Goal: Information Seeking & Learning: Understand process/instructions

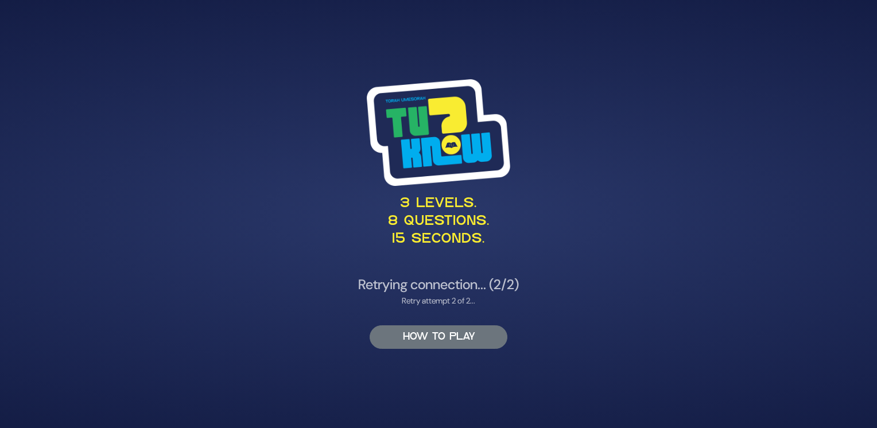
click at [410, 332] on button "HOW TO PLAY" at bounding box center [438, 337] width 138 height 24
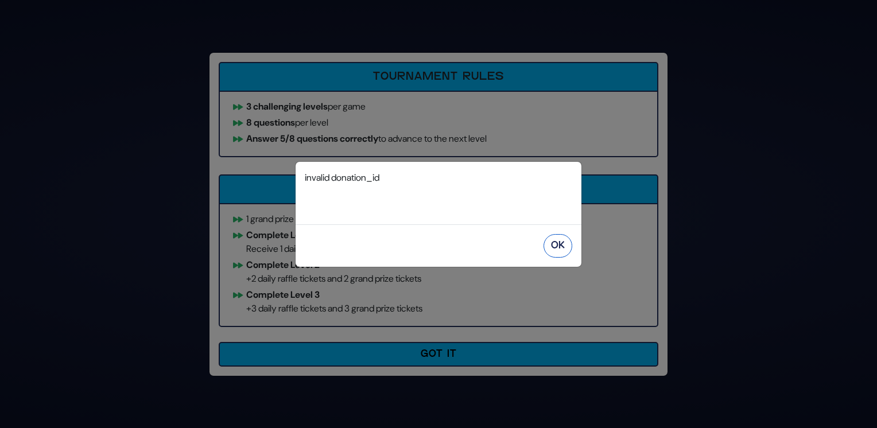
click at [560, 246] on button "OK" at bounding box center [557, 246] width 29 height 24
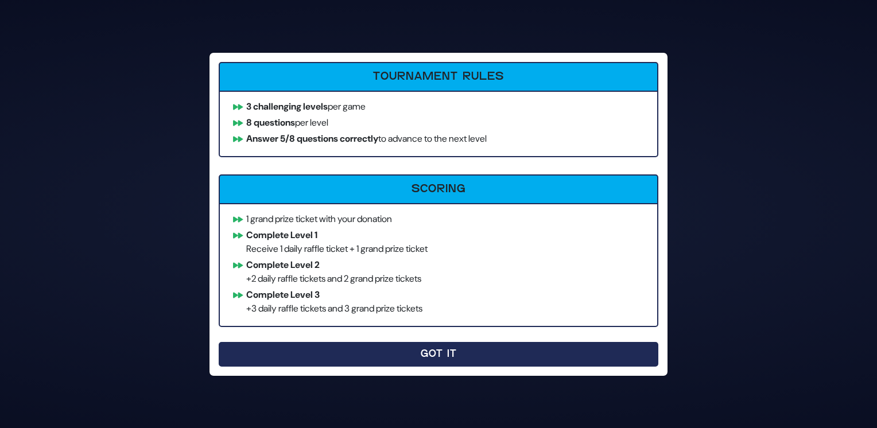
click at [446, 353] on button "Got It" at bounding box center [438, 354] width 439 height 25
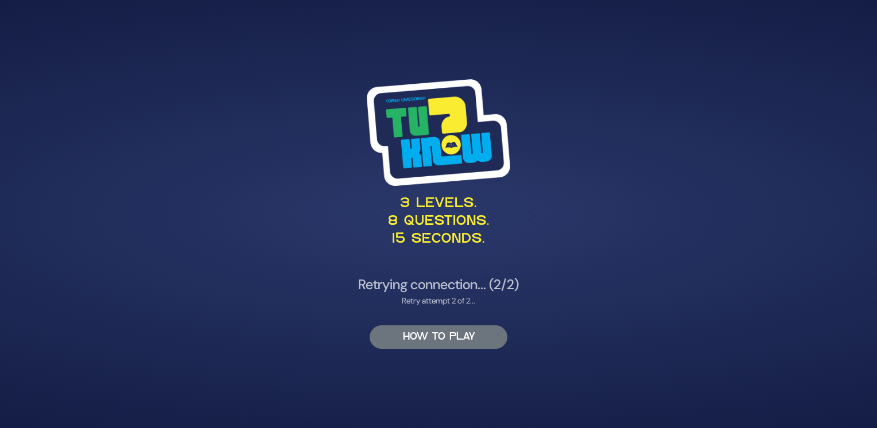
click at [425, 332] on button "HOW TO PLAY" at bounding box center [438, 337] width 138 height 24
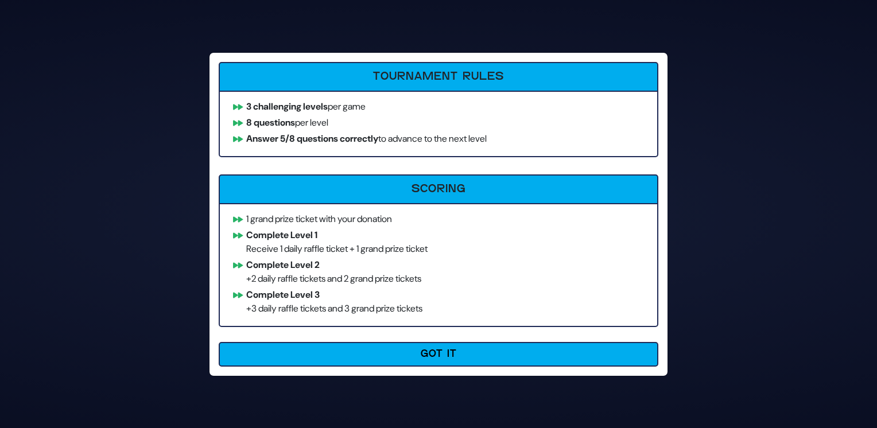
click at [425, 332] on div "Tournament Rules 3 challenging levels per game 8 questions per level Answer 5/8…" at bounding box center [438, 214] width 458 height 323
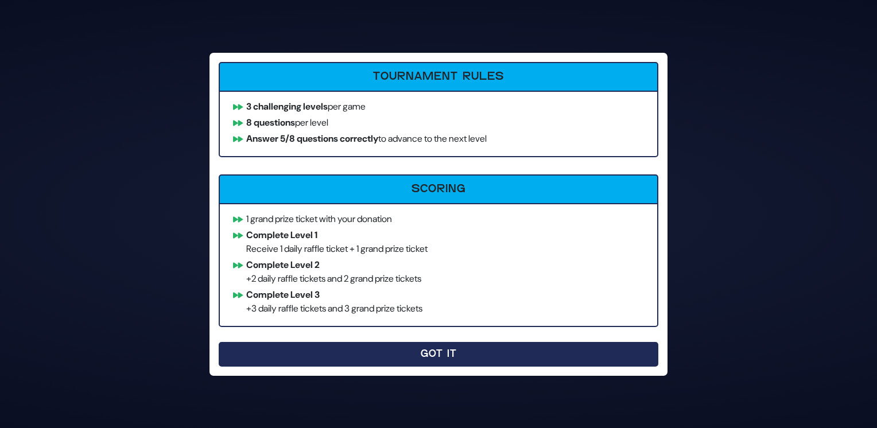
drag, startPoint x: 340, startPoint y: 339, endPoint x: 335, endPoint y: 353, distance: 14.5
click at [335, 353] on div "Tournament Rules 3 challenging levels per game 8 questions per level Answer 5/8…" at bounding box center [438, 214] width 458 height 323
click at [335, 353] on button "Got It" at bounding box center [438, 354] width 439 height 25
